Goal: Task Accomplishment & Management: Manage account settings

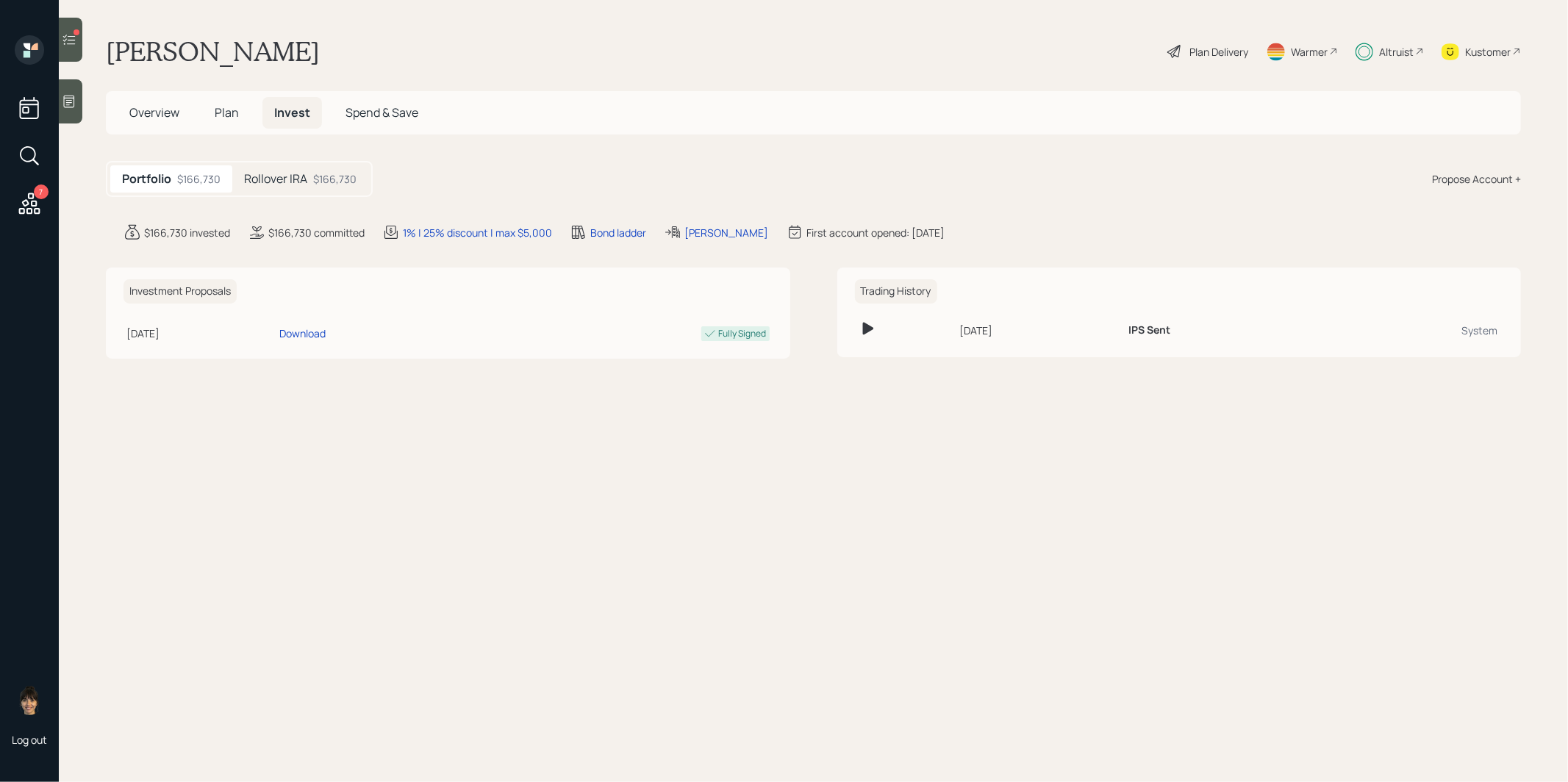
click at [293, 180] on h5 "Rollover IRA" at bounding box center [275, 178] width 63 height 14
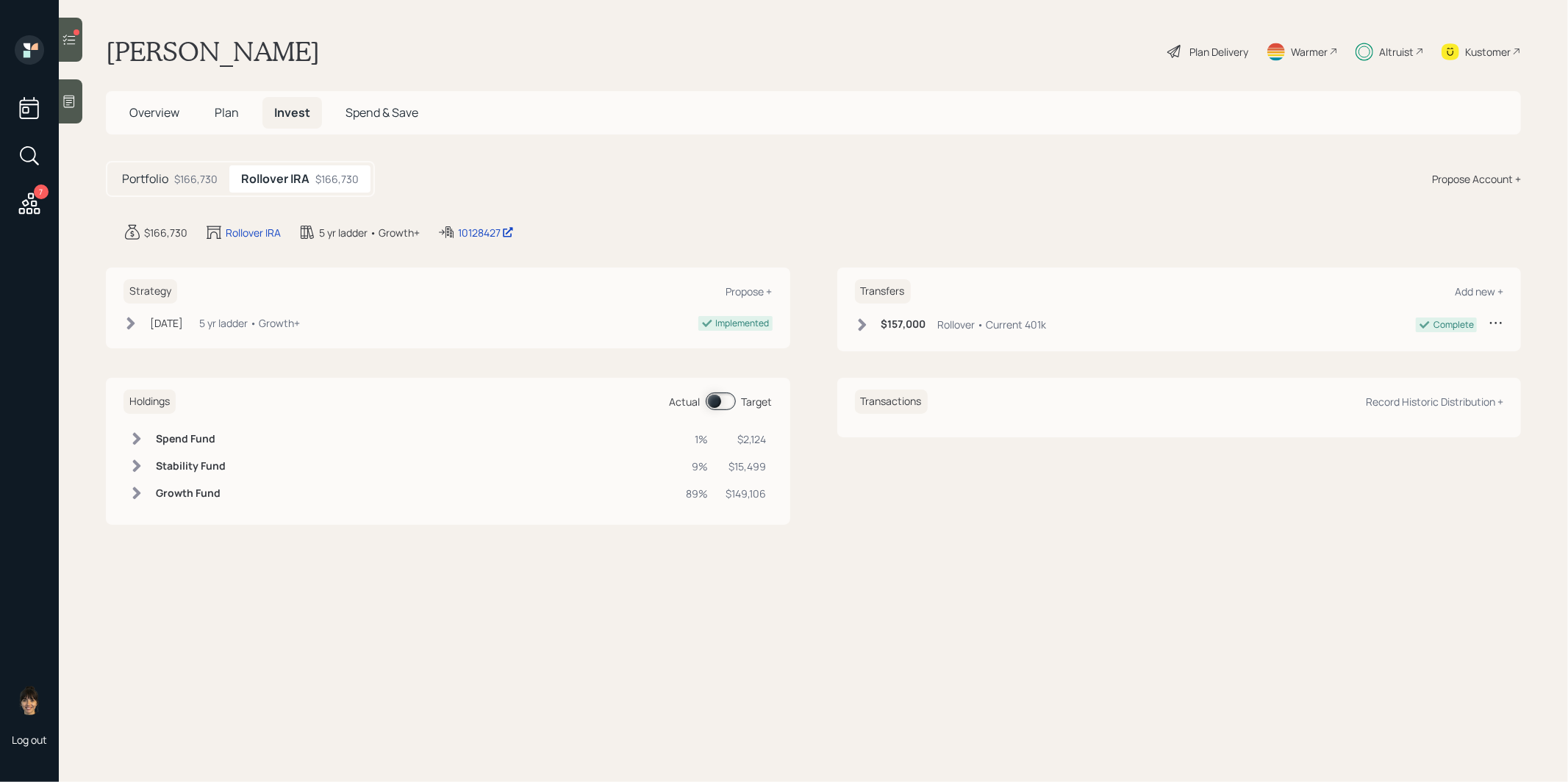
click at [714, 397] on span at bounding box center [721, 401] width 30 height 18
click at [727, 399] on span at bounding box center [721, 401] width 30 height 18
click at [73, 41] on icon at bounding box center [69, 40] width 14 height 14
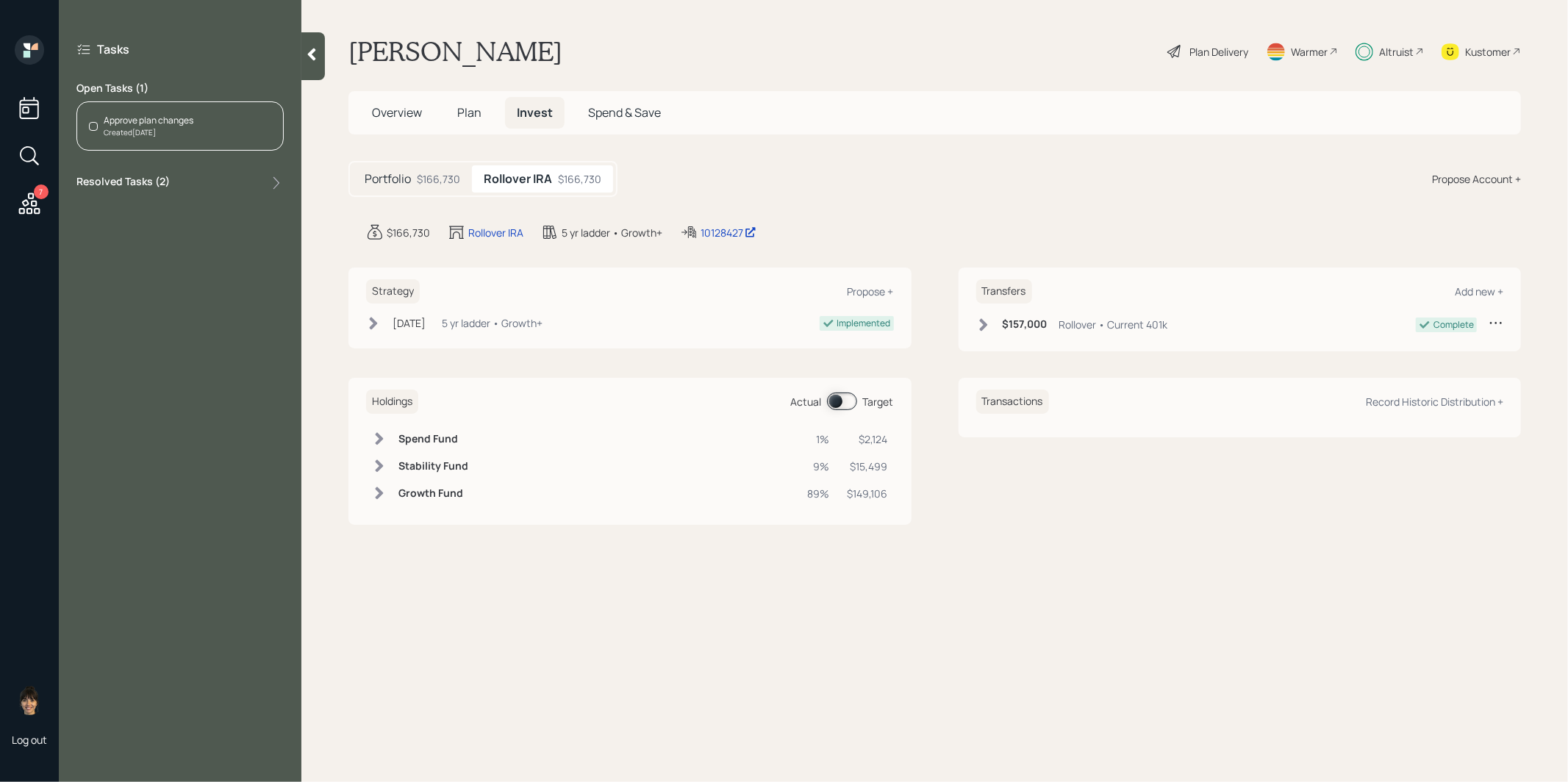
click at [194, 116] on div "Approve plan changes Created 3 days ago" at bounding box center [180, 126] width 208 height 49
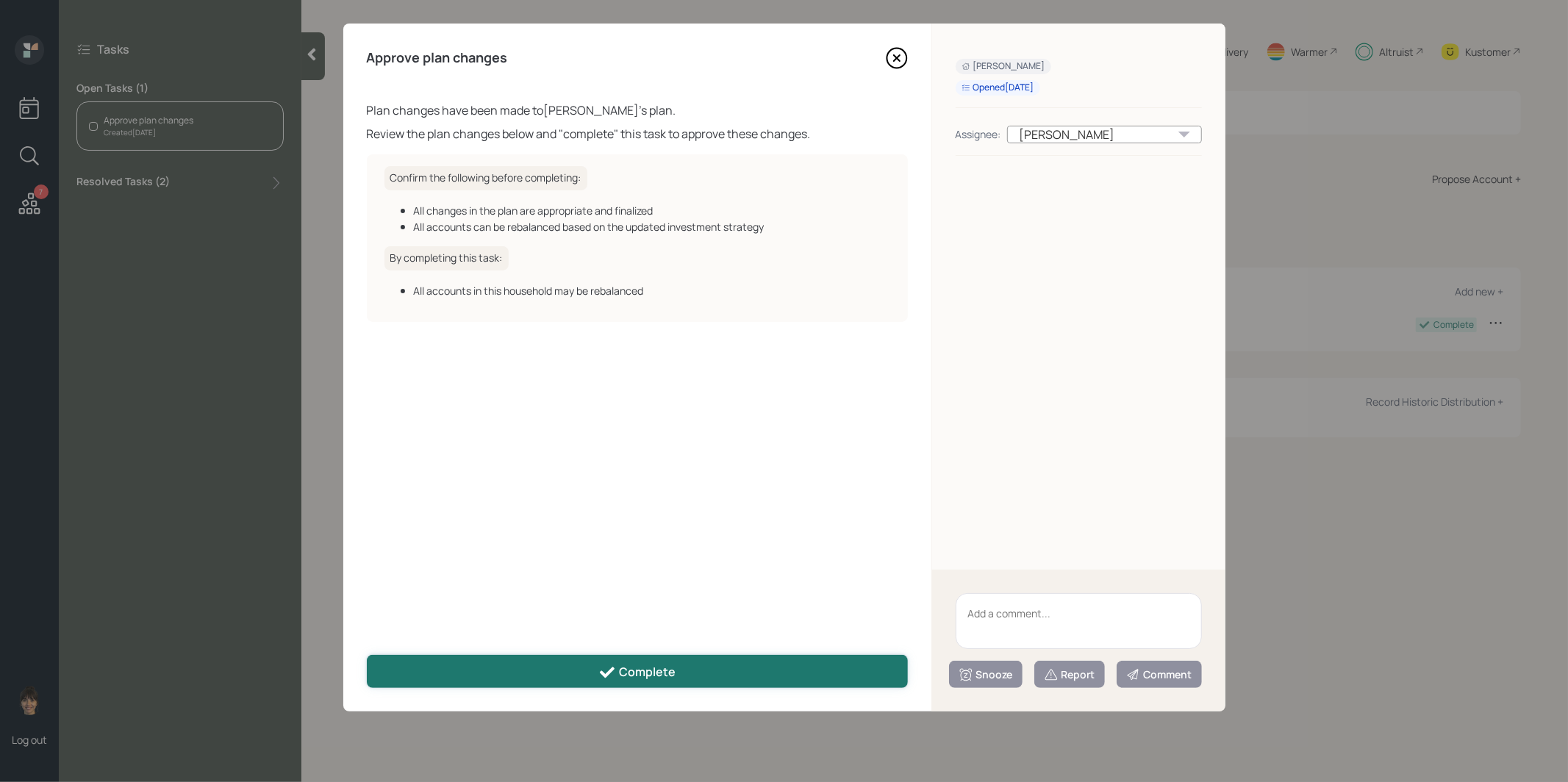
click at [551, 675] on button "Complete" at bounding box center [637, 670] width 541 height 33
